Goal: Information Seeking & Learning: Understand process/instructions

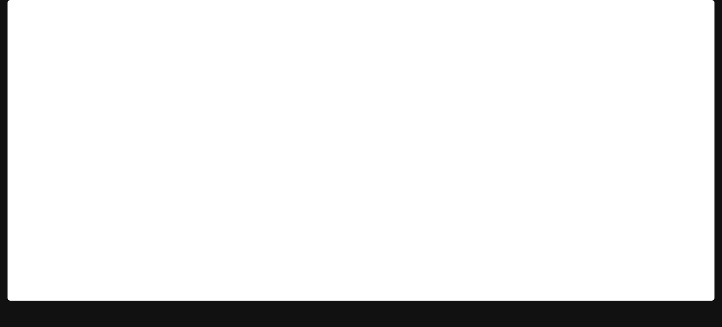
click at [652, 15] on span "Documentation" at bounding box center [660, 14] width 50 height 12
